Goal: Information Seeking & Learning: Check status

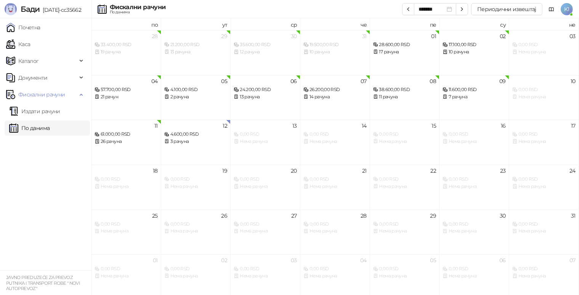
drag, startPoint x: 34, startPoint y: 128, endPoint x: 297, endPoint y: 2, distance: 291.4
click at [34, 128] on link "По данима" at bounding box center [29, 128] width 40 height 15
click at [489, 6] on button "Периодични извештај" at bounding box center [506, 9] width 71 height 12
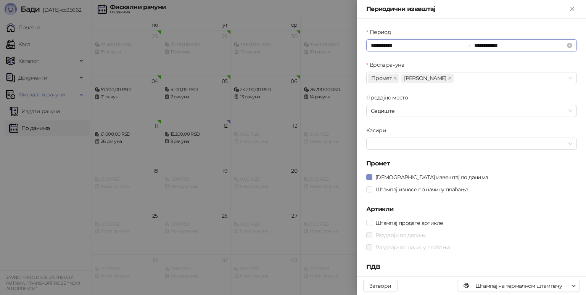
click at [398, 43] on input "**********" at bounding box center [416, 45] width 91 height 8
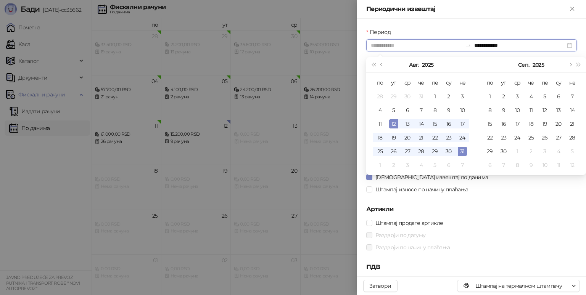
type input "**********"
click at [394, 125] on div "12" at bounding box center [393, 123] width 9 height 9
click at [394, 123] on div "12" at bounding box center [393, 123] width 9 height 9
type input "**********"
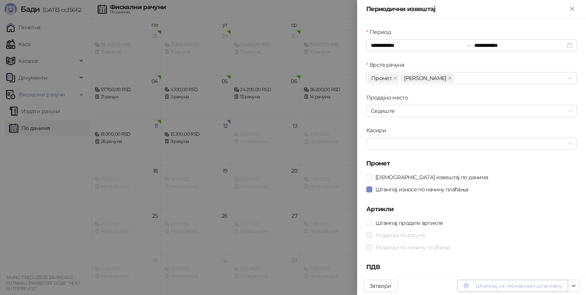
click at [507, 289] on button "Штампај на термалном штампачу" at bounding box center [512, 286] width 111 height 12
click at [572, 8] on icon "Close" at bounding box center [572, 8] width 7 height 7
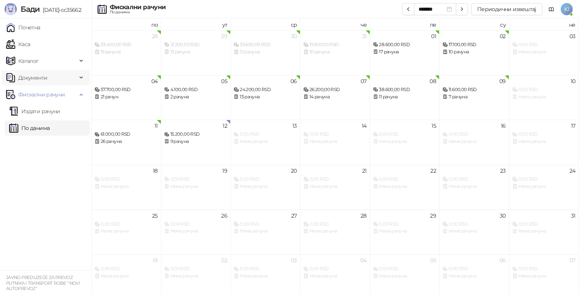
click at [32, 77] on span "Документи" at bounding box center [32, 77] width 29 height 15
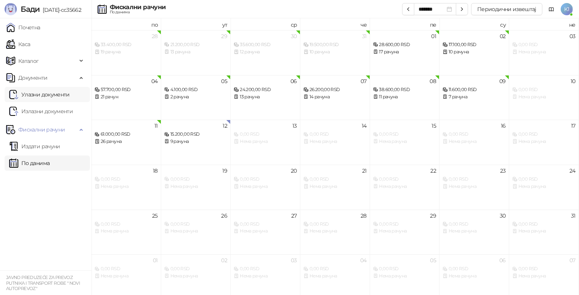
click at [24, 90] on link "Улазни документи" at bounding box center [39, 94] width 61 height 15
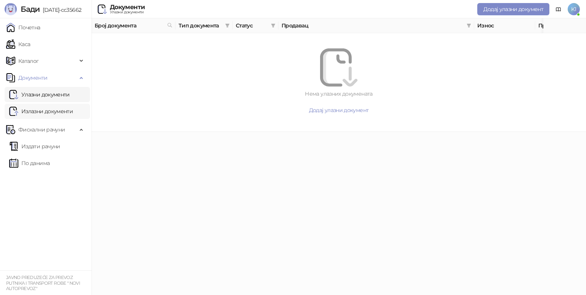
click at [61, 108] on link "Излазни документи" at bounding box center [41, 111] width 64 height 15
click at [44, 63] on span "Каталог" at bounding box center [41, 60] width 71 height 15
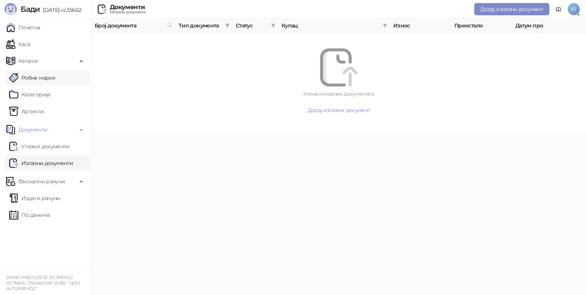
click at [55, 78] on link "Робне марке" at bounding box center [32, 77] width 46 height 15
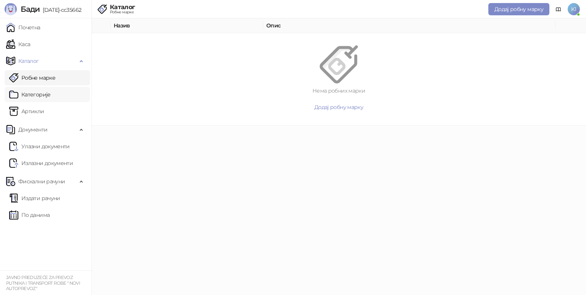
click at [51, 96] on link "Категорије" at bounding box center [30, 94] width 42 height 15
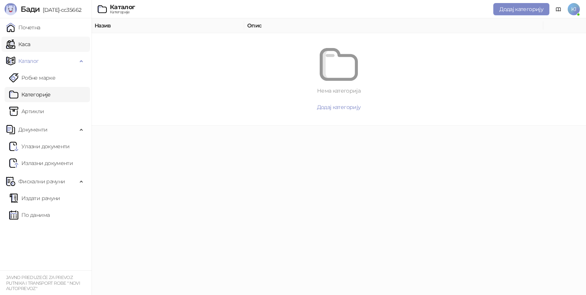
click at [30, 43] on link "Каса" at bounding box center [18, 44] width 24 height 15
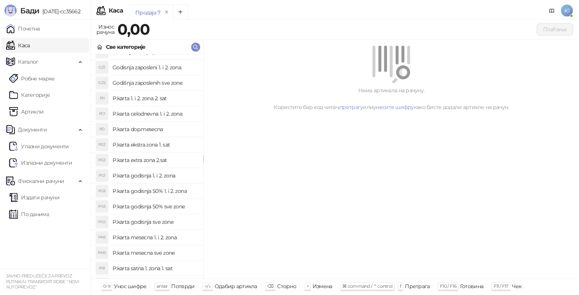
scroll to position [39, 0]
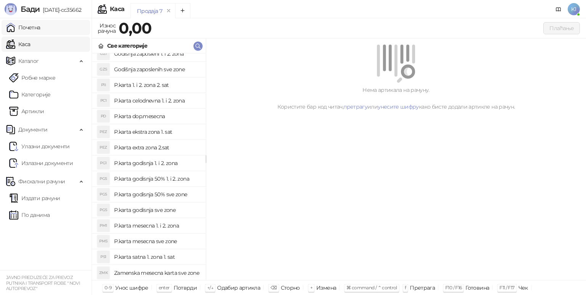
click at [40, 23] on link "Почетна" at bounding box center [23, 27] width 34 height 15
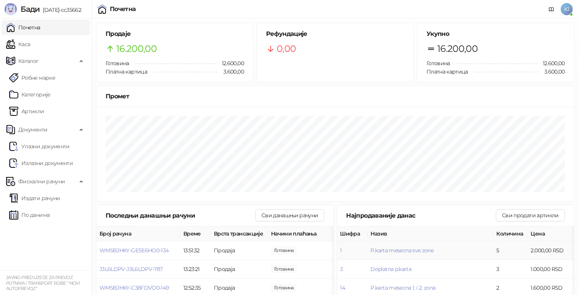
scroll to position [145, 0]
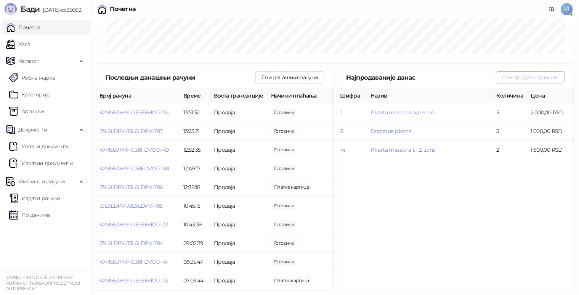
click at [521, 71] on button "Сви продати артикли" at bounding box center [530, 77] width 69 height 12
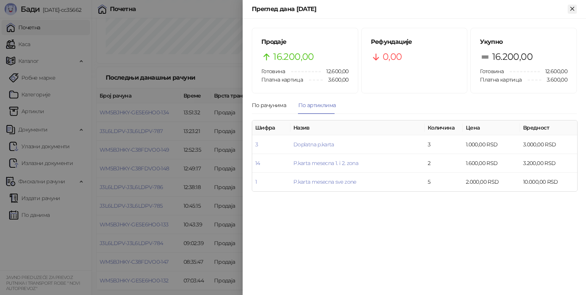
click at [569, 11] on icon "Close" at bounding box center [572, 8] width 7 height 7
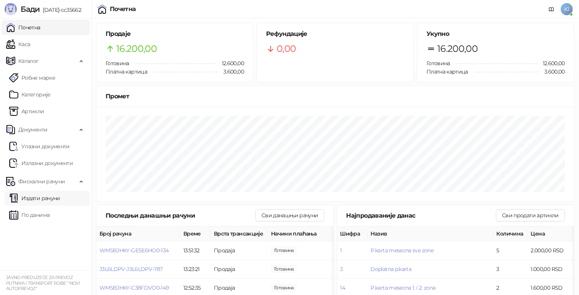
click at [44, 198] on link "Издати рачуни" at bounding box center [34, 198] width 51 height 15
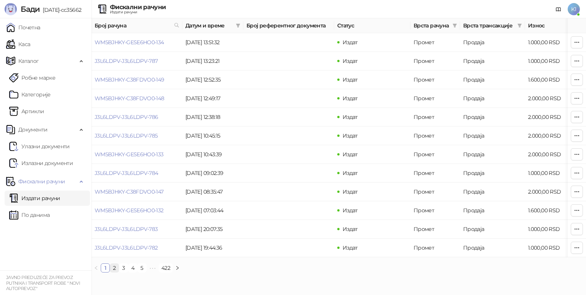
click at [113, 272] on link "2" at bounding box center [114, 268] width 8 height 8
click at [125, 272] on link "3" at bounding box center [123, 268] width 8 height 8
drag, startPoint x: 101, startPoint y: 273, endPoint x: 96, endPoint y: 247, distance: 26.0
click at [100, 272] on ul "1 2 3 4 5 ••• 422" at bounding box center [339, 268] width 494 height 9
drag, startPoint x: 53, startPoint y: 213, endPoint x: 56, endPoint y: 207, distance: 6.5
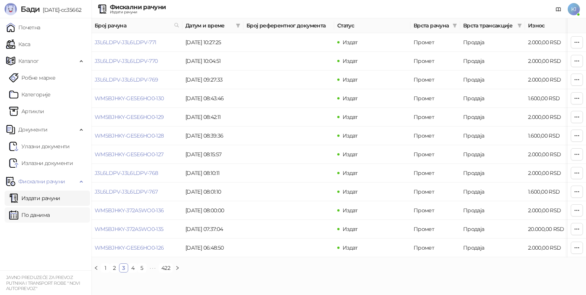
click at [50, 213] on link "По данима" at bounding box center [29, 214] width 40 height 15
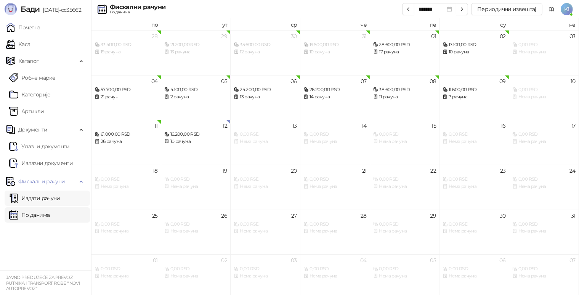
click at [60, 197] on link "Издати рачуни" at bounding box center [34, 198] width 51 height 15
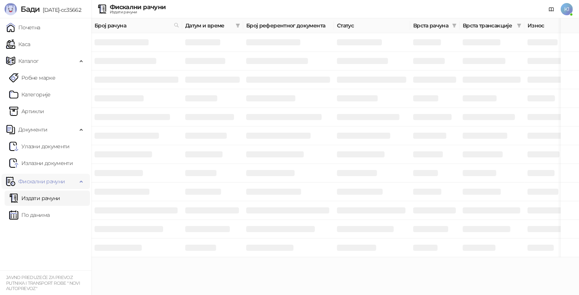
click at [82, 181] on icon at bounding box center [82, 181] width 4 height 0
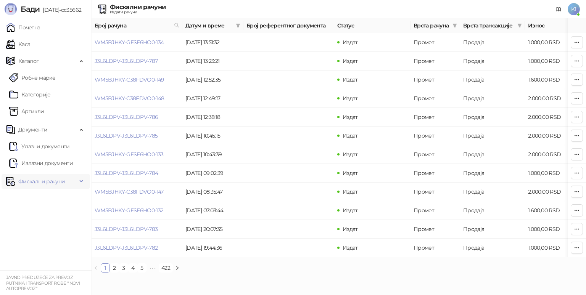
click at [72, 180] on span "Фискални рачуни" at bounding box center [41, 181] width 71 height 15
click at [50, 215] on link "По данима" at bounding box center [29, 214] width 40 height 15
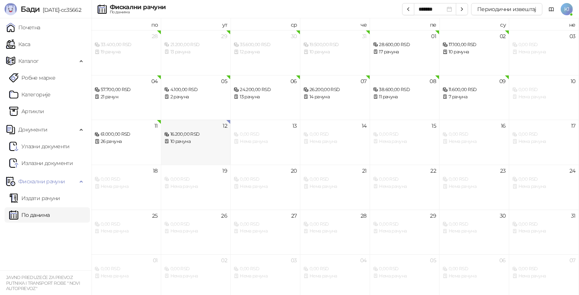
click at [194, 142] on div "10 рачуна" at bounding box center [195, 141] width 63 height 7
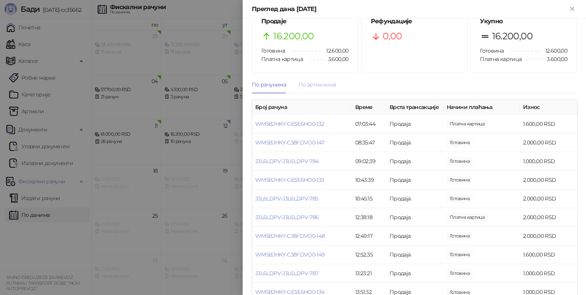
scroll to position [37, 0]
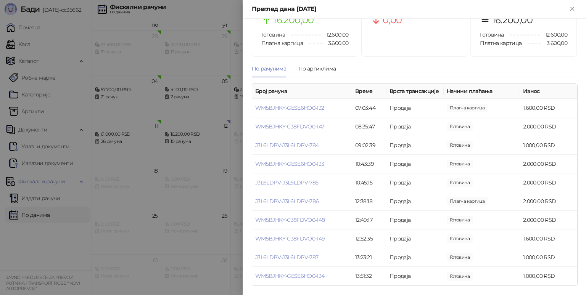
click at [47, 243] on div at bounding box center [293, 147] width 586 height 295
